Goal: Transaction & Acquisition: Book appointment/travel/reservation

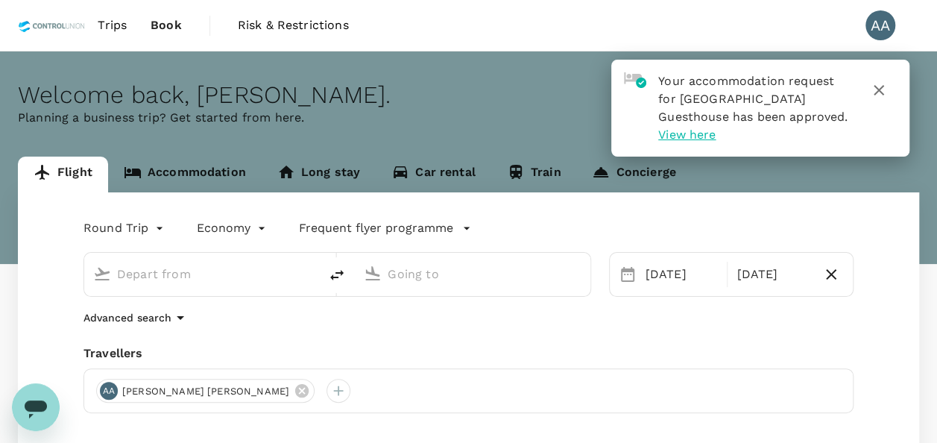
type input "[GEOGRAPHIC_DATA], [GEOGRAPHIC_DATA] (any)"
type input "Supadio (PNK)"
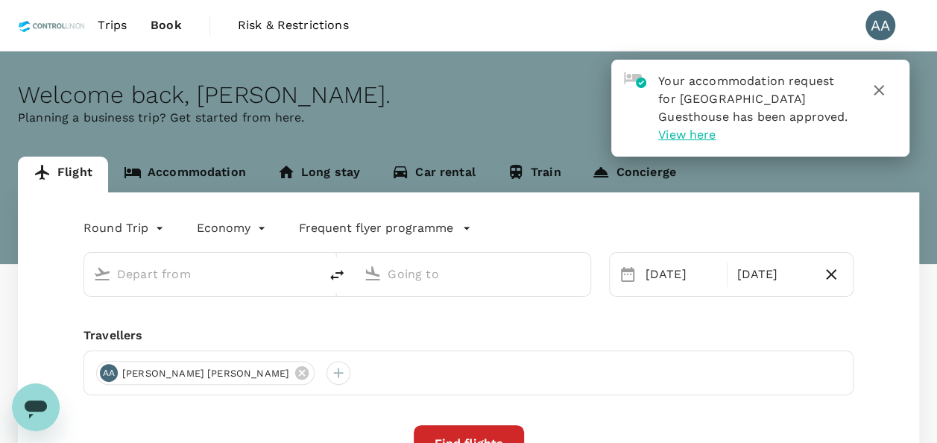
type input "[GEOGRAPHIC_DATA], [GEOGRAPHIC_DATA] (any)"
type input "Supadio (PNK)"
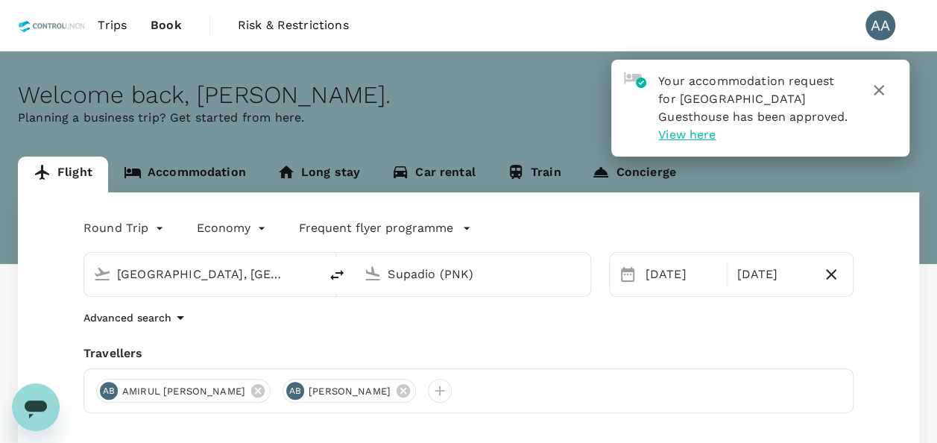
click at [880, 89] on icon "button" at bounding box center [879, 90] width 10 height 10
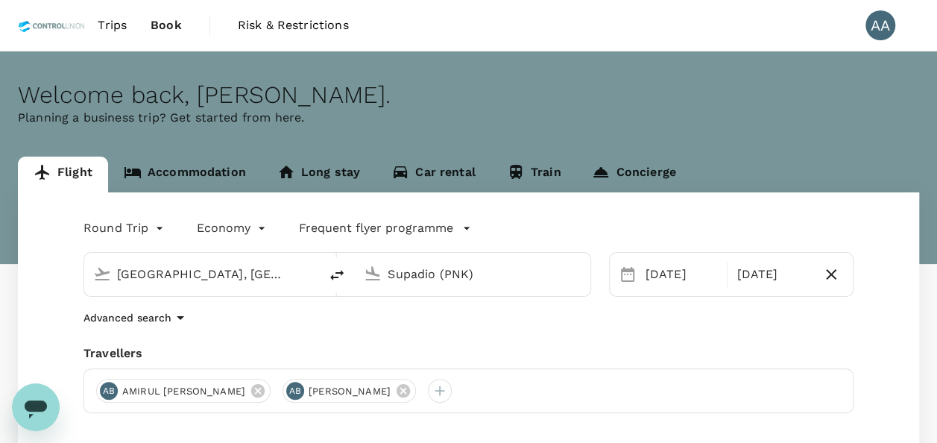
click at [236, 277] on input "[GEOGRAPHIC_DATA], [GEOGRAPHIC_DATA] (any)" at bounding box center [202, 273] width 171 height 23
click at [409, 264] on input "Supadio (PNK)" at bounding box center [473, 273] width 171 height 23
type input "Supadio (PNK)"
click at [410, 387] on icon at bounding box center [403, 390] width 13 height 13
click at [484, 281] on input "Supadio (PNK)" at bounding box center [473, 273] width 171 height 23
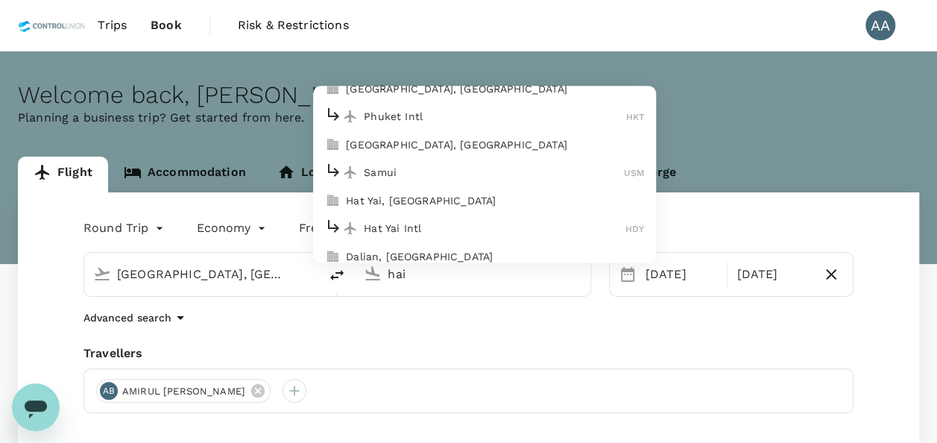
scroll to position [224, 0]
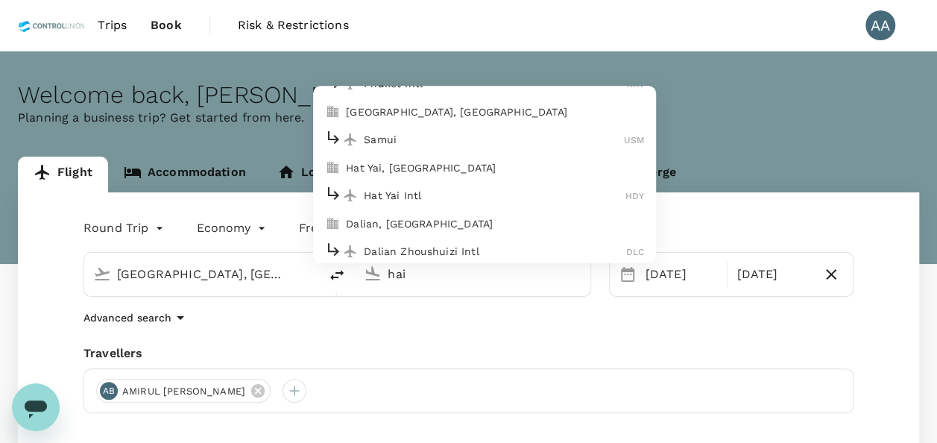
drag, startPoint x: 383, startPoint y: 271, endPoint x: 319, endPoint y: 256, distance: 65.1
click at [355, 256] on div "hai [GEOGRAPHIC_DATA], [GEOGRAPHIC_DATA] [GEOGRAPHIC_DATA] Intl BKK Don Mueang …" at bounding box center [472, 274] width 235 height 43
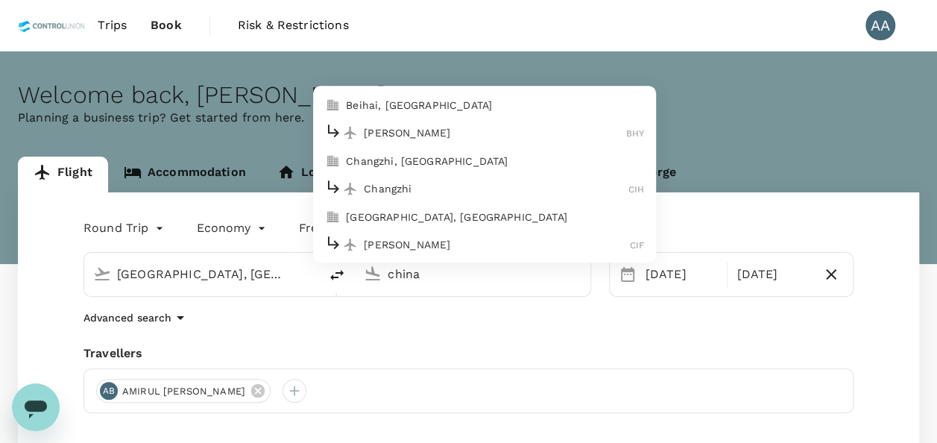
scroll to position [3430, 0]
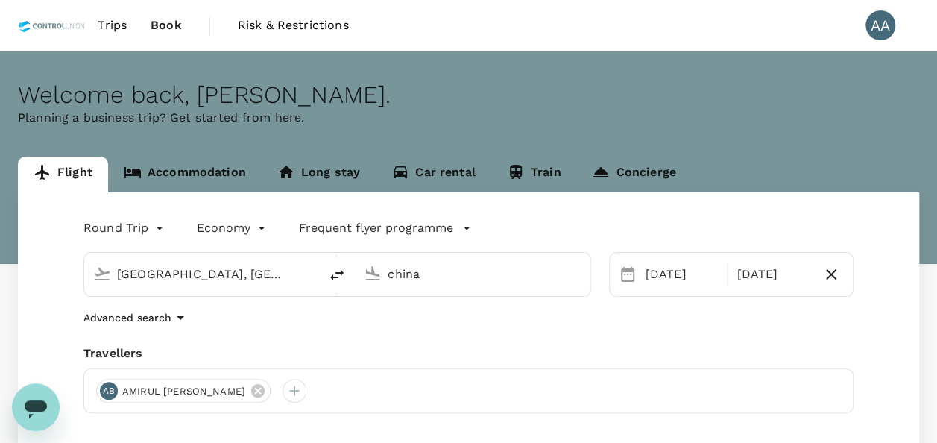
type input "Supadio (PNK)"
